Goal: Navigation & Orientation: Find specific page/section

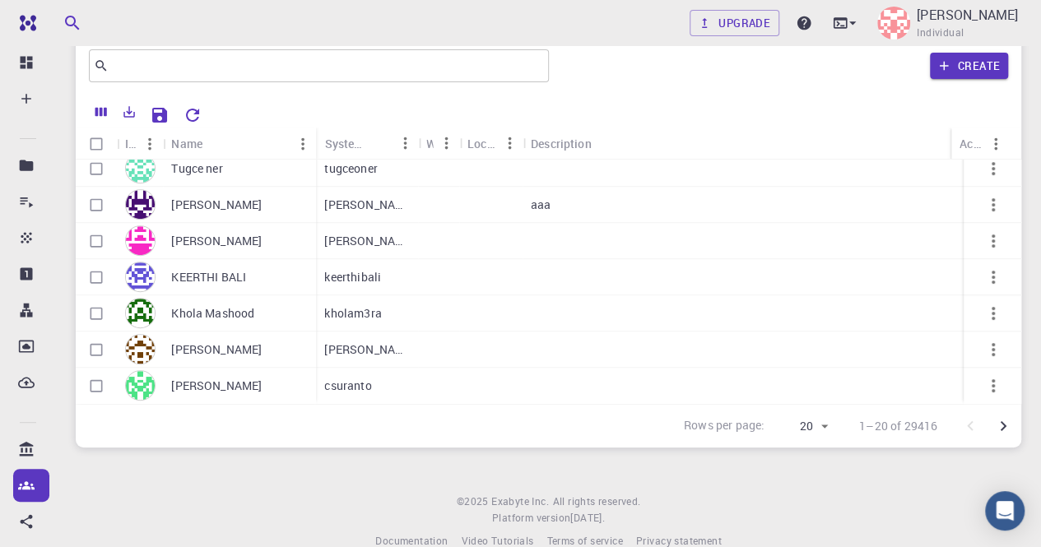
scroll to position [82, 0]
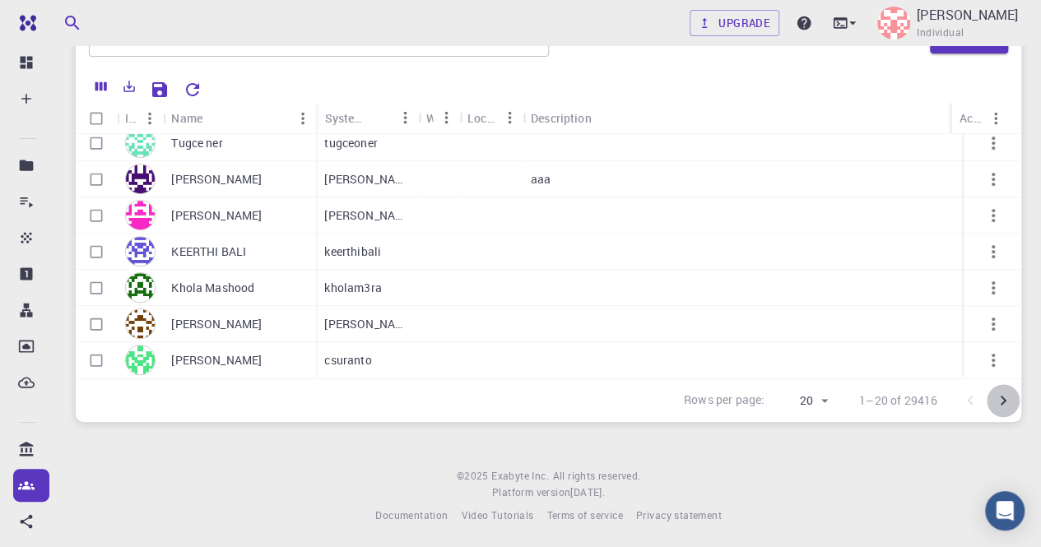
click at [1001, 407] on icon "Go to next page" at bounding box center [1003, 401] width 20 height 20
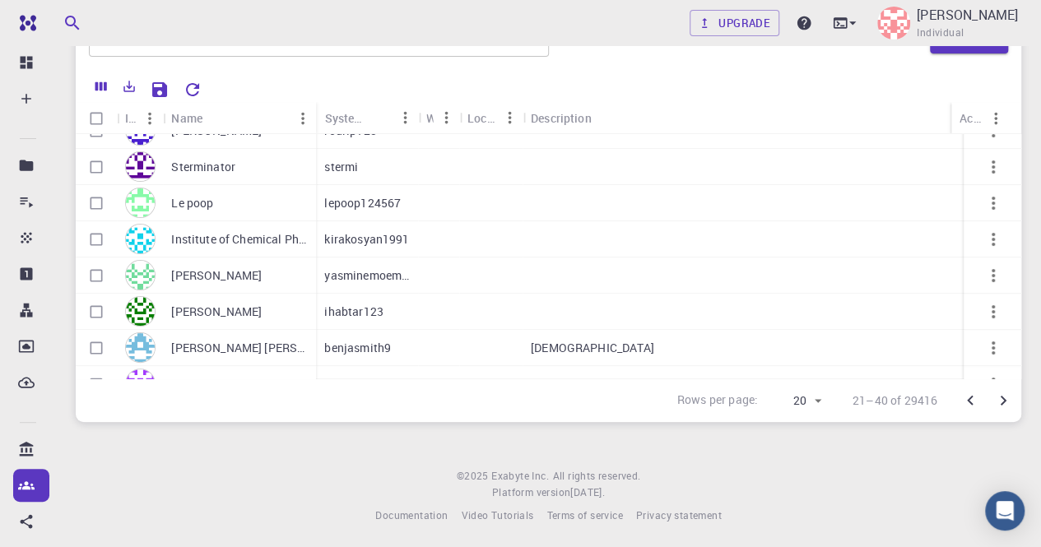
scroll to position [247, 0]
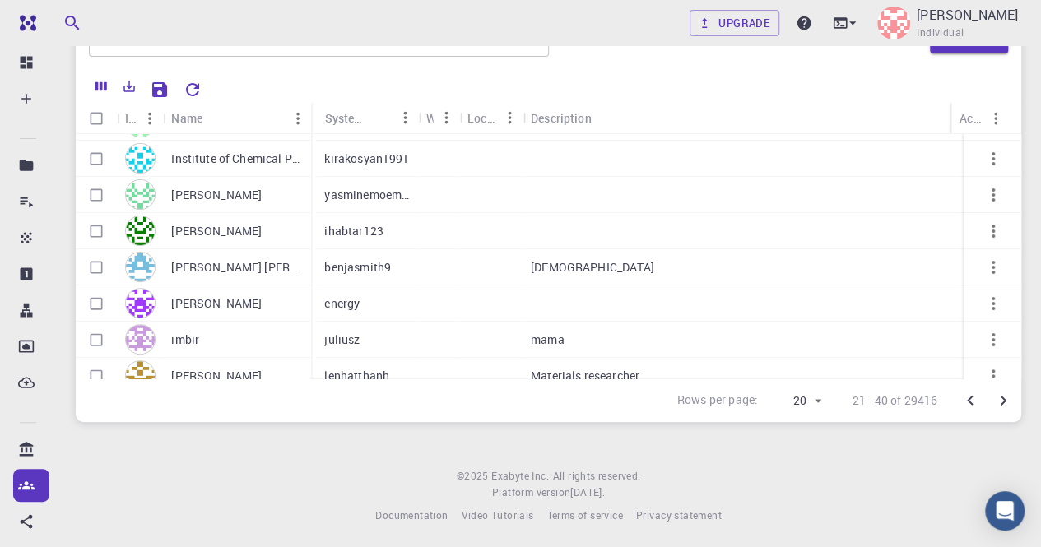
click at [310, 118] on div "Name" at bounding box center [312, 118] width 16 height 32
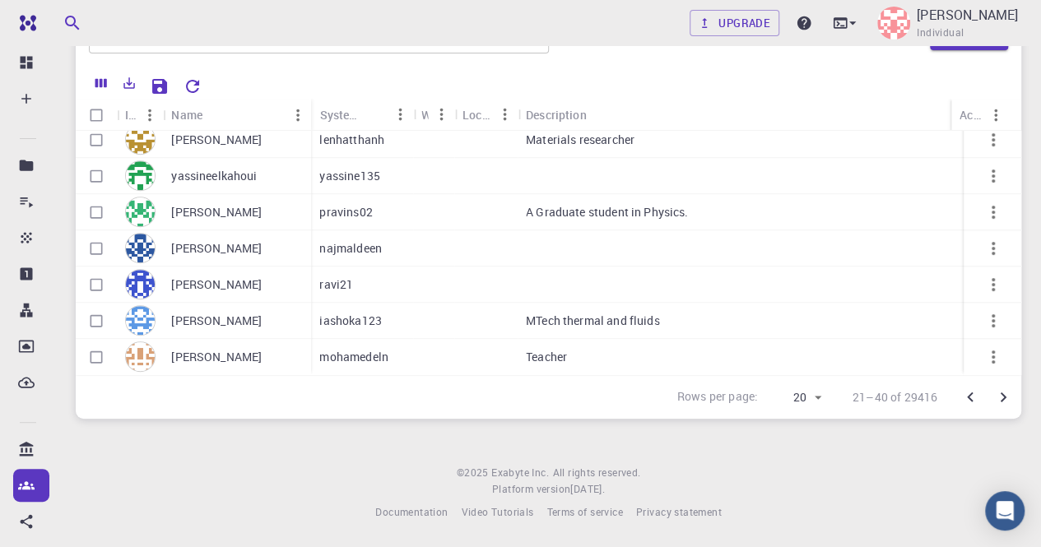
scroll to position [86, 0]
click at [1005, 392] on icon "Go to next page" at bounding box center [1003, 398] width 20 height 20
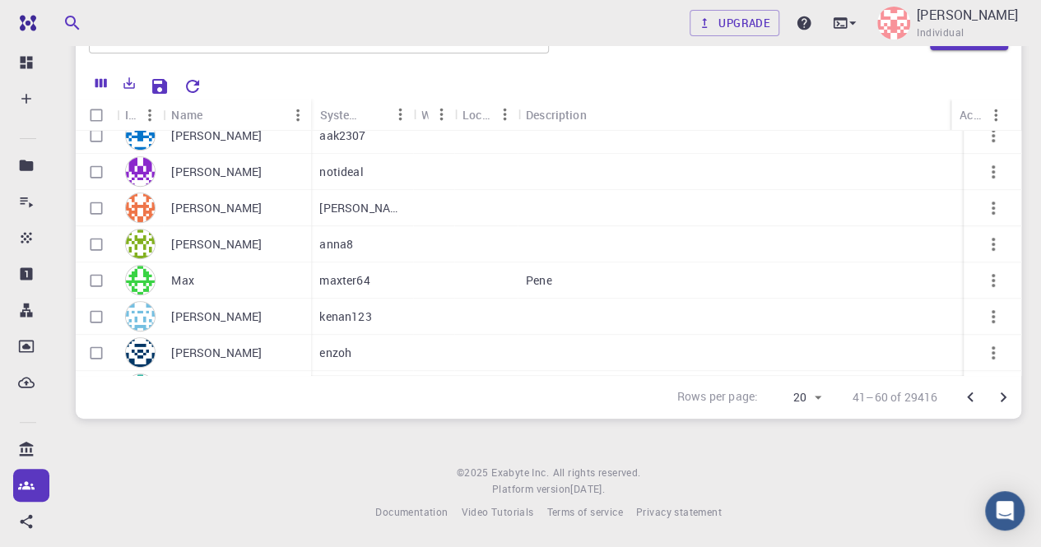
scroll to position [492, 0]
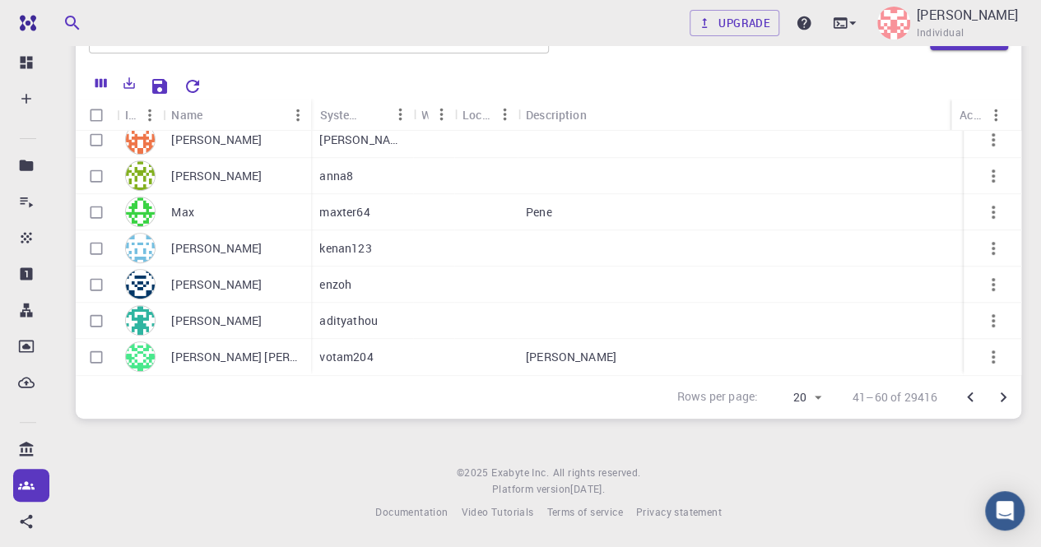
click at [997, 394] on icon "Go to next page" at bounding box center [1003, 398] width 20 height 20
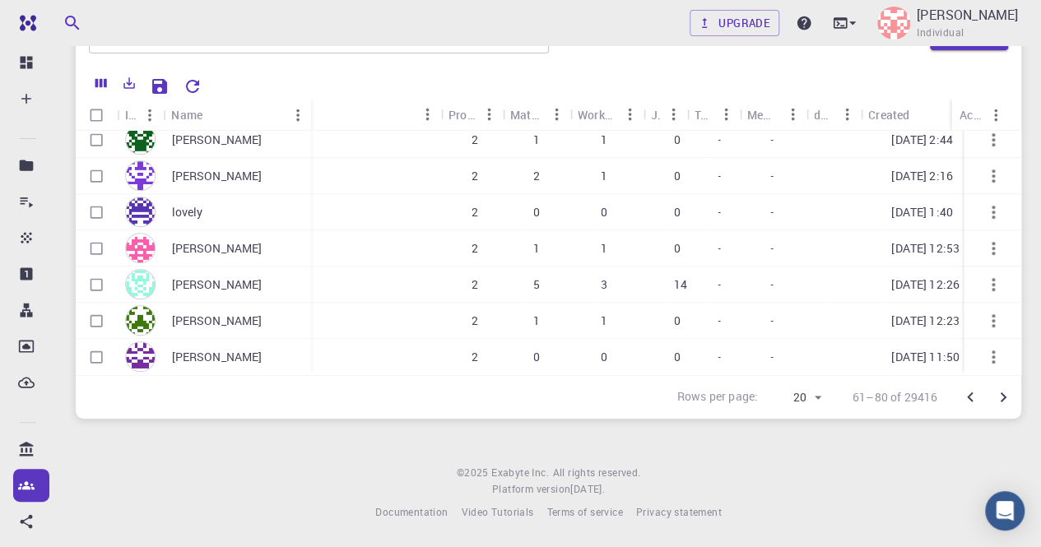
scroll to position [492, 600]
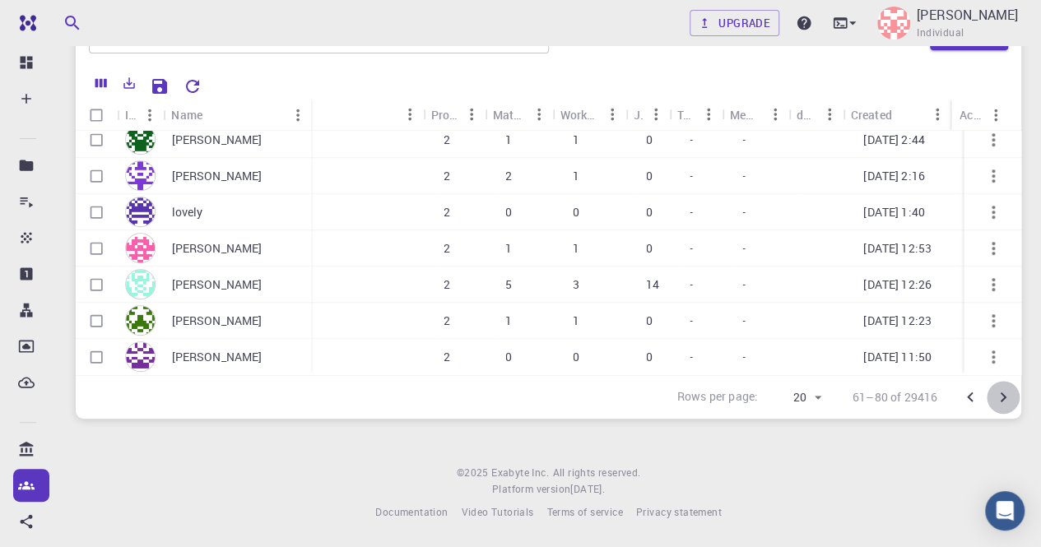
click at [1002, 397] on icon "Go to next page" at bounding box center [1003, 398] width 20 height 20
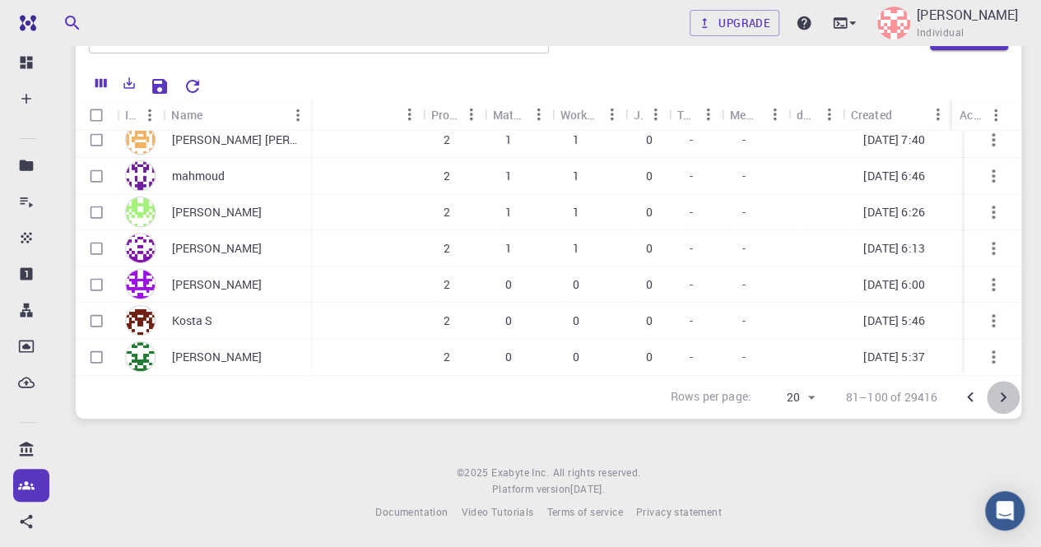
click at [1006, 402] on icon "Go to next page" at bounding box center [1003, 398] width 20 height 20
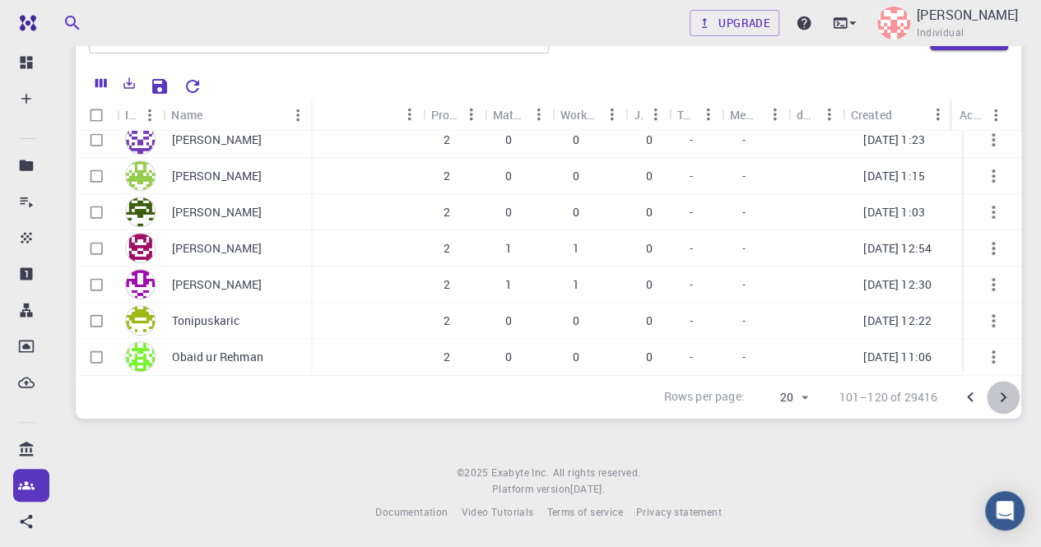
click at [1002, 396] on icon "Go to next page" at bounding box center [1003, 398] width 20 height 20
